Goal: Task Accomplishment & Management: Manage account settings

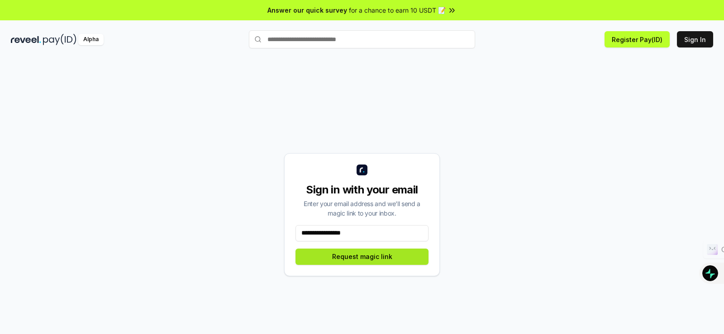
click at [371, 259] on button "Request magic link" at bounding box center [361, 257] width 133 height 16
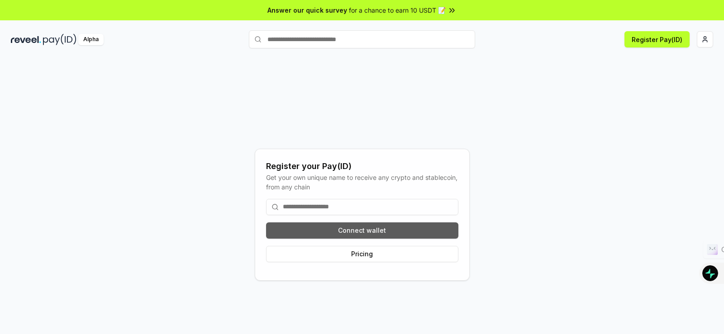
click at [372, 228] on button "Connect wallet" at bounding box center [362, 231] width 192 height 16
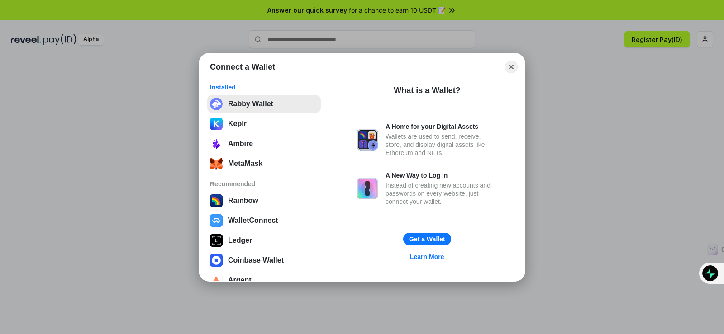
click at [250, 105] on button "Rabby Wallet" at bounding box center [264, 104] width 114 height 18
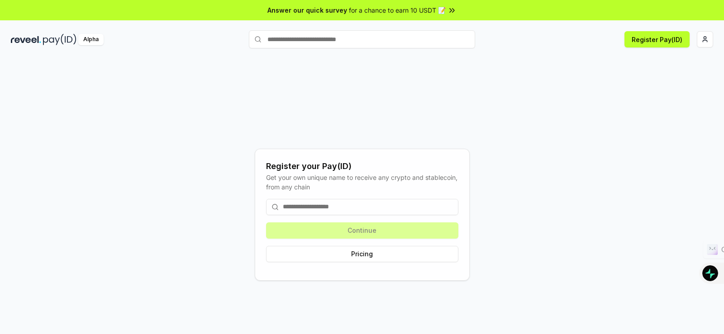
click at [313, 204] on input at bounding box center [362, 207] width 192 height 16
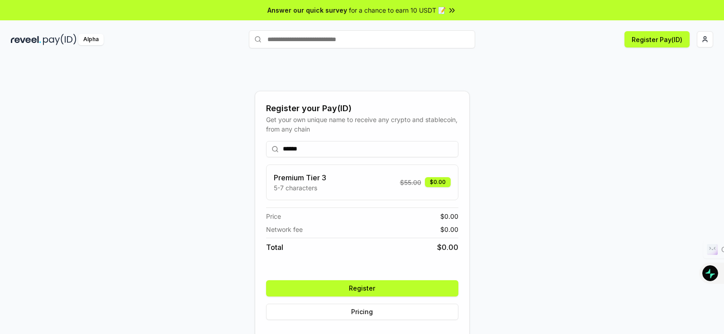
type input "******"
click at [378, 286] on button "Register" at bounding box center [362, 289] width 192 height 16
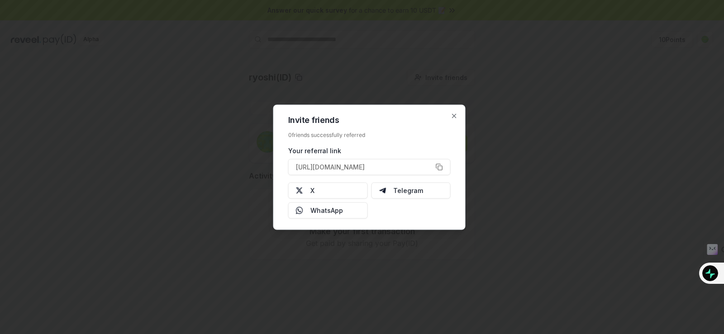
click at [295, 53] on div at bounding box center [362, 167] width 724 height 334
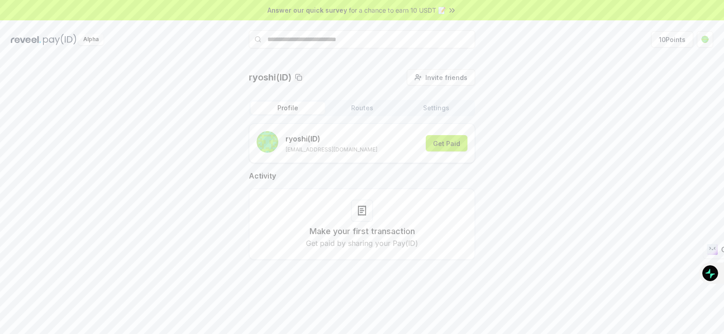
click at [453, 149] on button "Get Paid" at bounding box center [447, 143] width 42 height 16
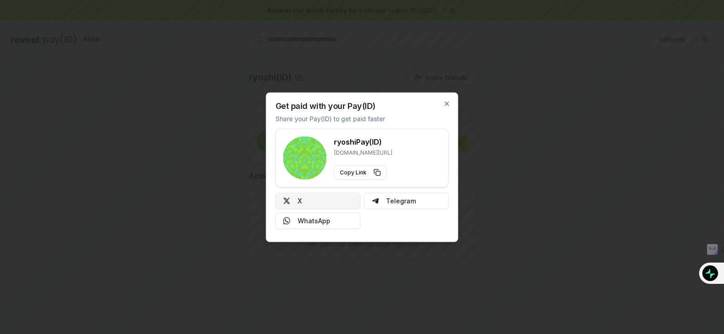
click at [327, 201] on button "X" at bounding box center [318, 201] width 85 height 16
click at [445, 104] on icon "button" at bounding box center [446, 103] width 7 height 7
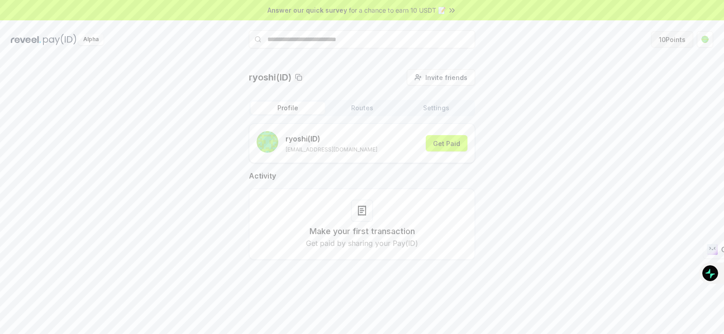
click at [675, 37] on button "10 Points" at bounding box center [672, 39] width 42 height 16
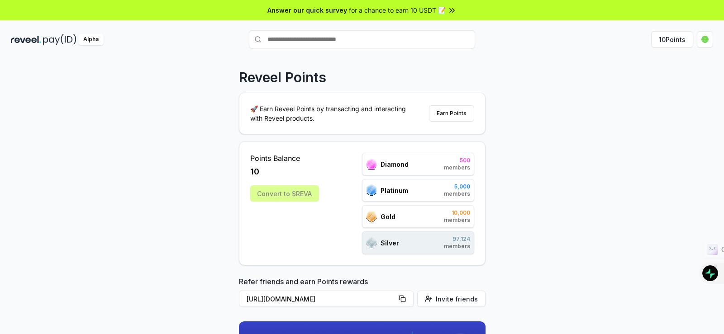
click at [293, 195] on div "Convert to $REVA" at bounding box center [284, 193] width 69 height 16
click at [448, 111] on button "Earn Points" at bounding box center [451, 113] width 45 height 16
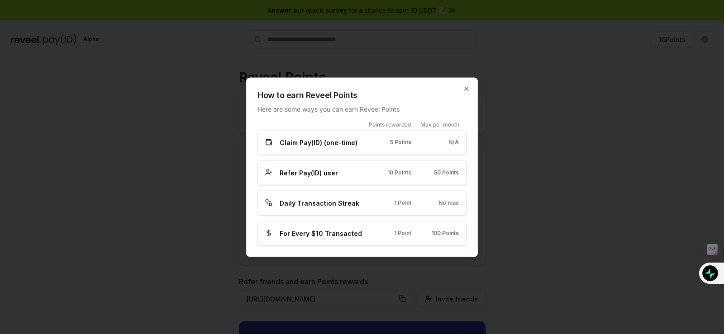
click at [371, 143] on div "Claim Pay(ID) (one-time) 5 Points N/A" at bounding box center [362, 143] width 194 height 10
click at [307, 173] on span "Refer Pay(ID) user" at bounding box center [309, 173] width 58 height 10
click at [327, 205] on span "Daily Transaction Streak" at bounding box center [320, 203] width 80 height 10
click at [340, 239] on div "For Every $10 Transacted 1 Point 100 Points" at bounding box center [361, 233] width 209 height 25
click at [466, 87] on icon "button" at bounding box center [466, 88] width 7 height 7
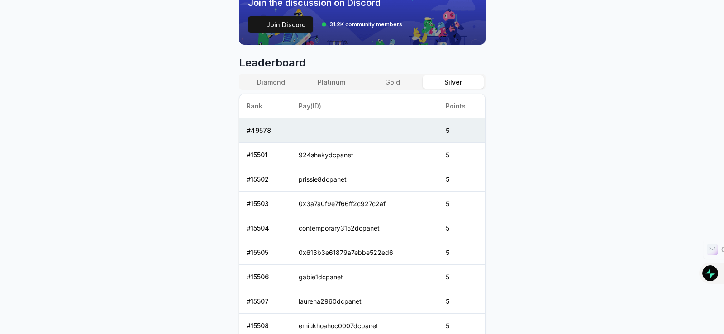
scroll to position [266, 0]
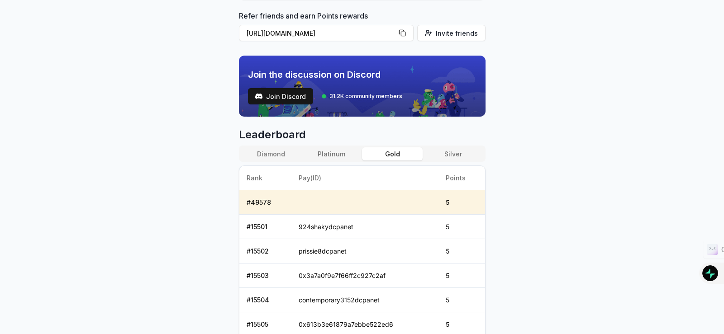
click at [402, 160] on button "Gold" at bounding box center [392, 153] width 61 height 13
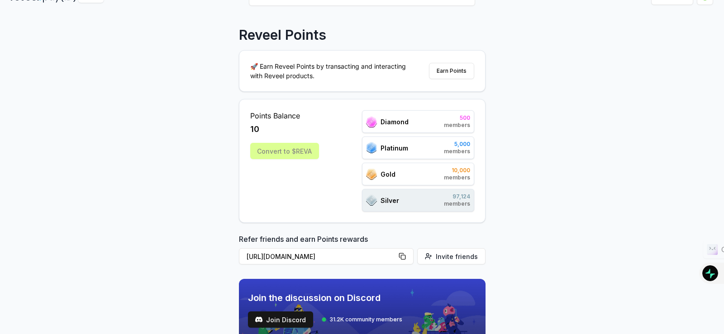
scroll to position [0, 0]
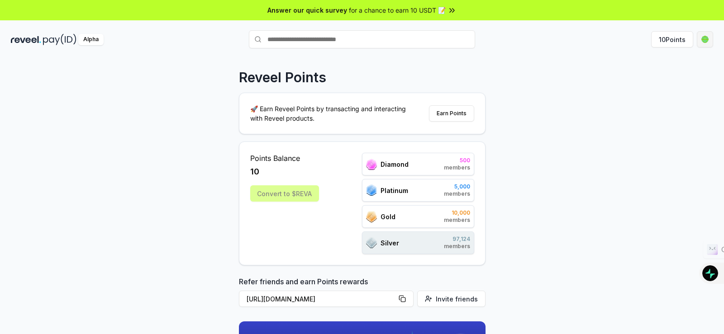
click at [703, 39] on html "Answer our quick survey for a chance to earn 10 USDT 📝 Alpha 10 Points Reveel P…" at bounding box center [362, 167] width 724 height 334
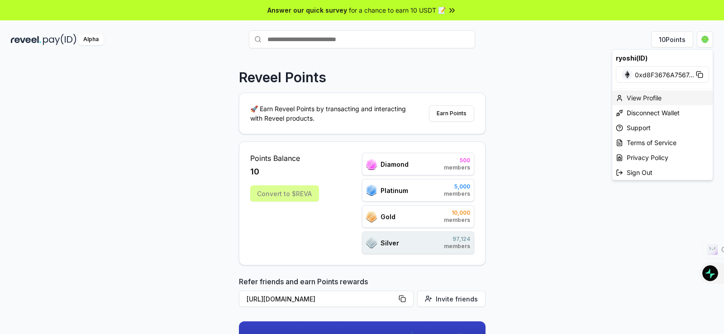
click at [661, 96] on div "View Profile" at bounding box center [662, 97] width 100 height 15
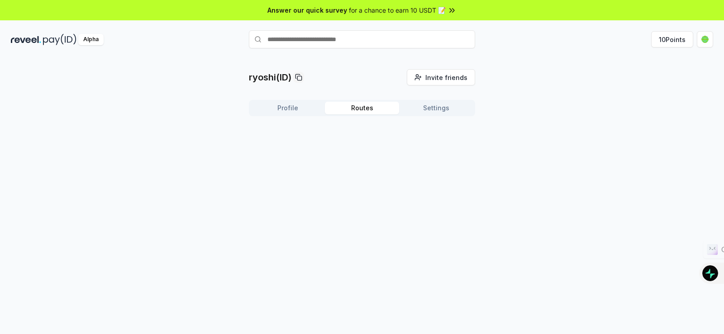
click at [365, 109] on button "Routes" at bounding box center [362, 108] width 74 height 13
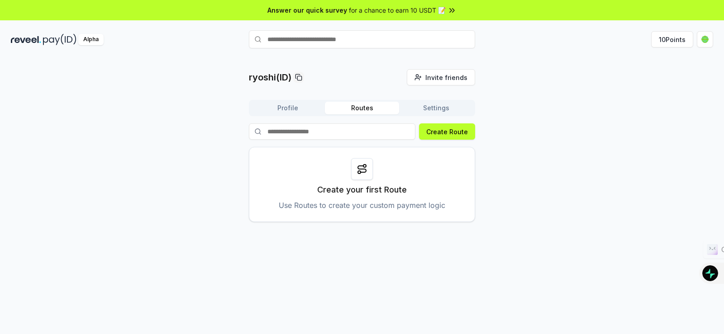
click at [435, 108] on button "Settings" at bounding box center [436, 108] width 74 height 13
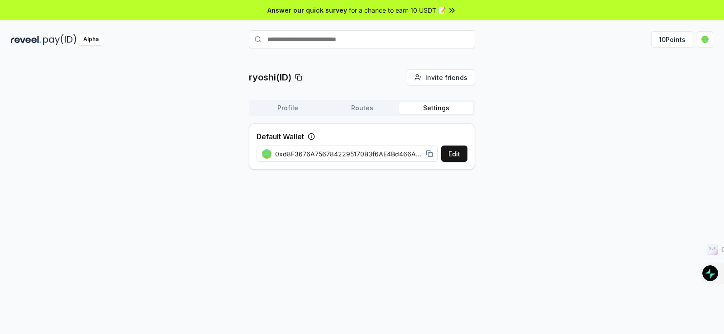
click at [284, 104] on button "Profile" at bounding box center [288, 108] width 74 height 13
